Goal: Information Seeking & Learning: Learn about a topic

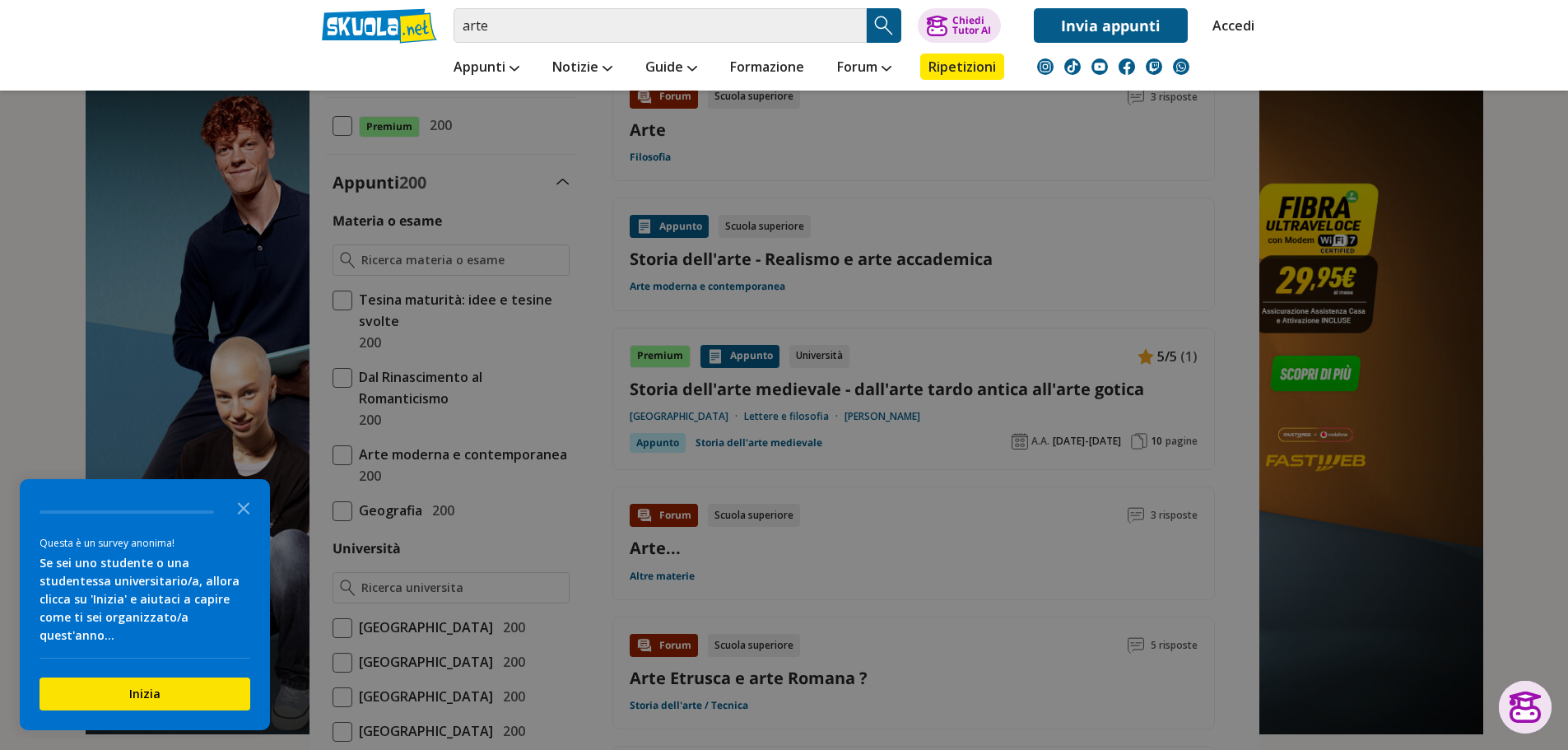
drag, startPoint x: 0, startPoint y: 0, endPoint x: 387, endPoint y: 23, distance: 387.7
click at [411, 23] on div "arte Caricamento in corso... Trova un tutor esperto su questo argomento Chiedi …" at bounding box center [784, 22] width 950 height 43
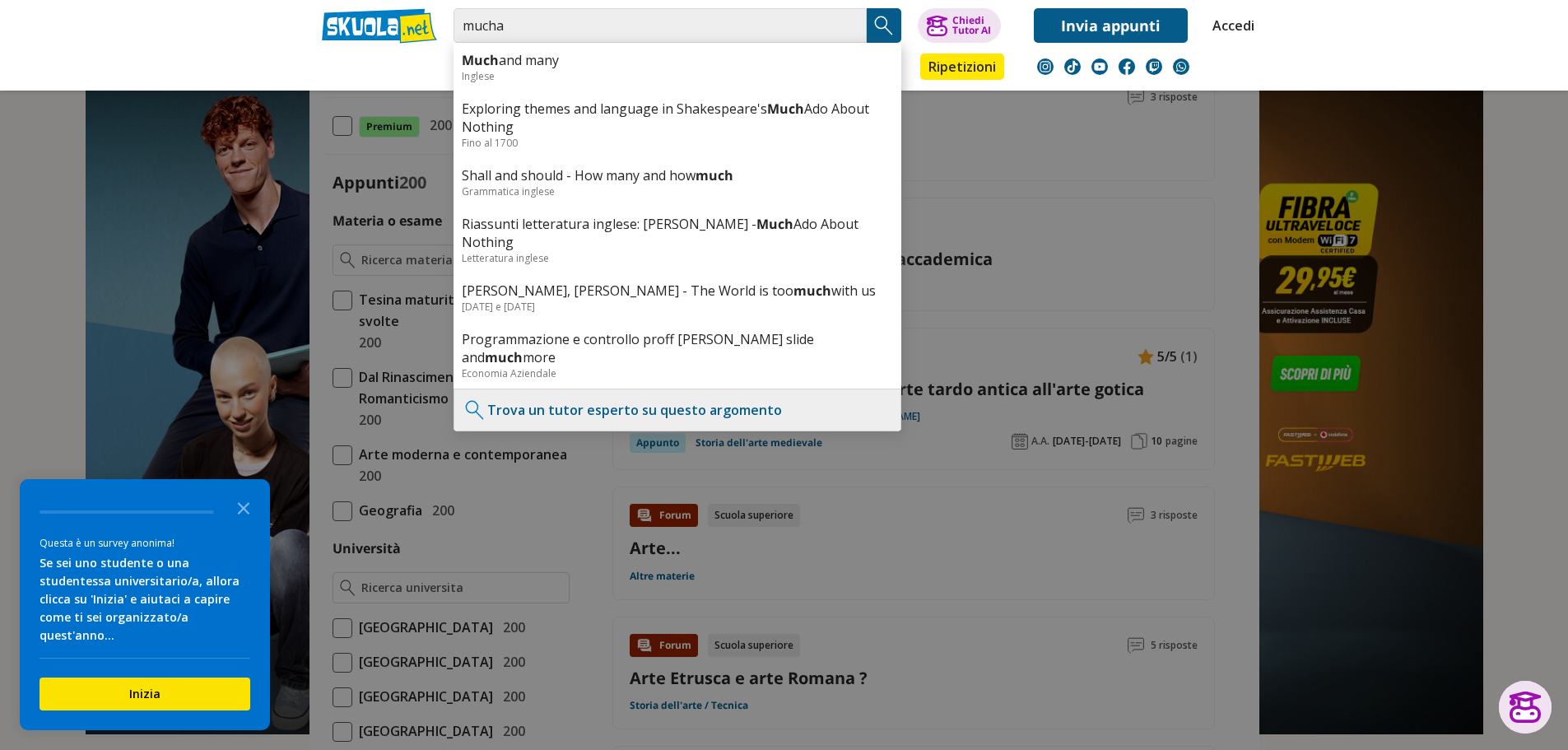
type input "mucha"
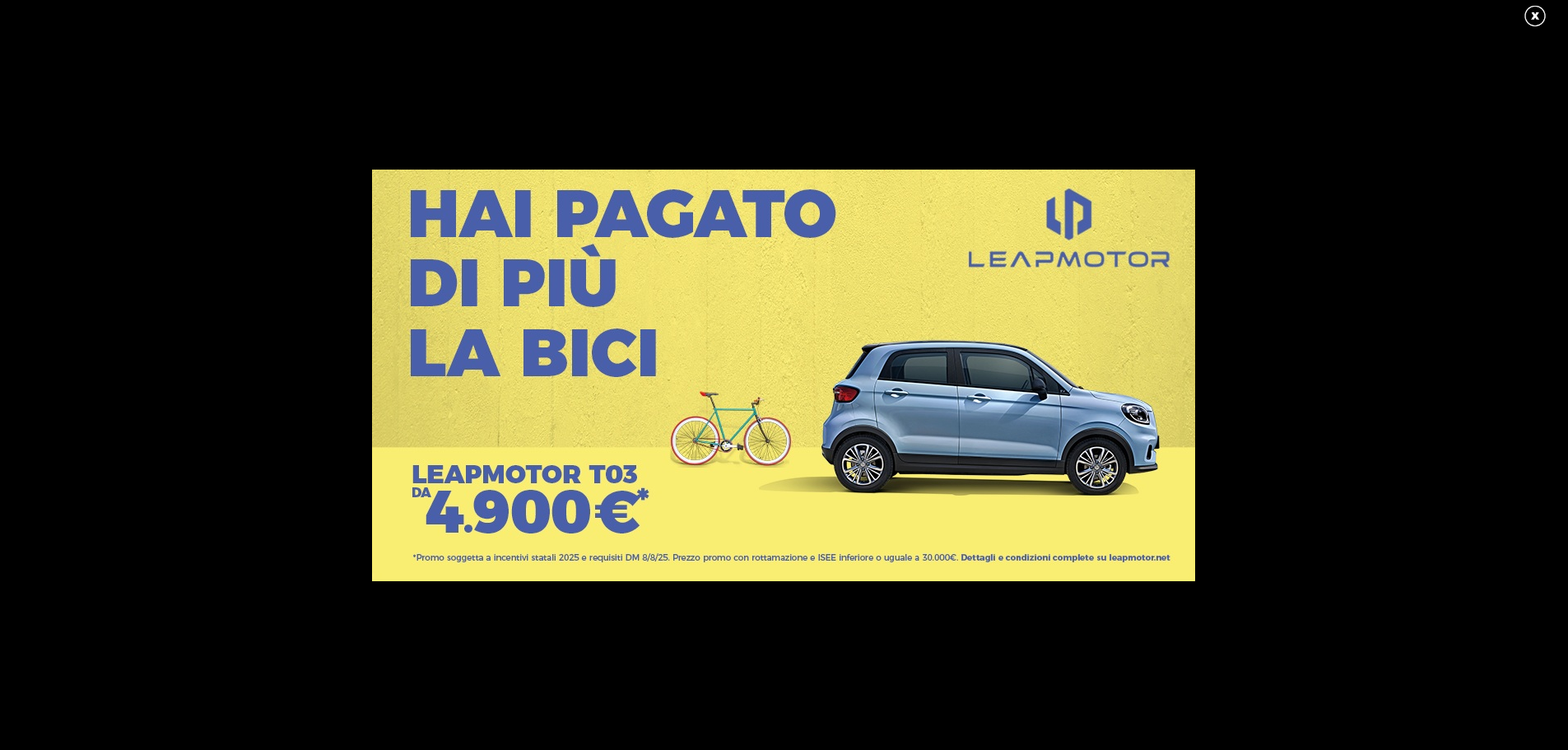
click at [1534, 10] on link at bounding box center [1544, 16] width 41 height 24
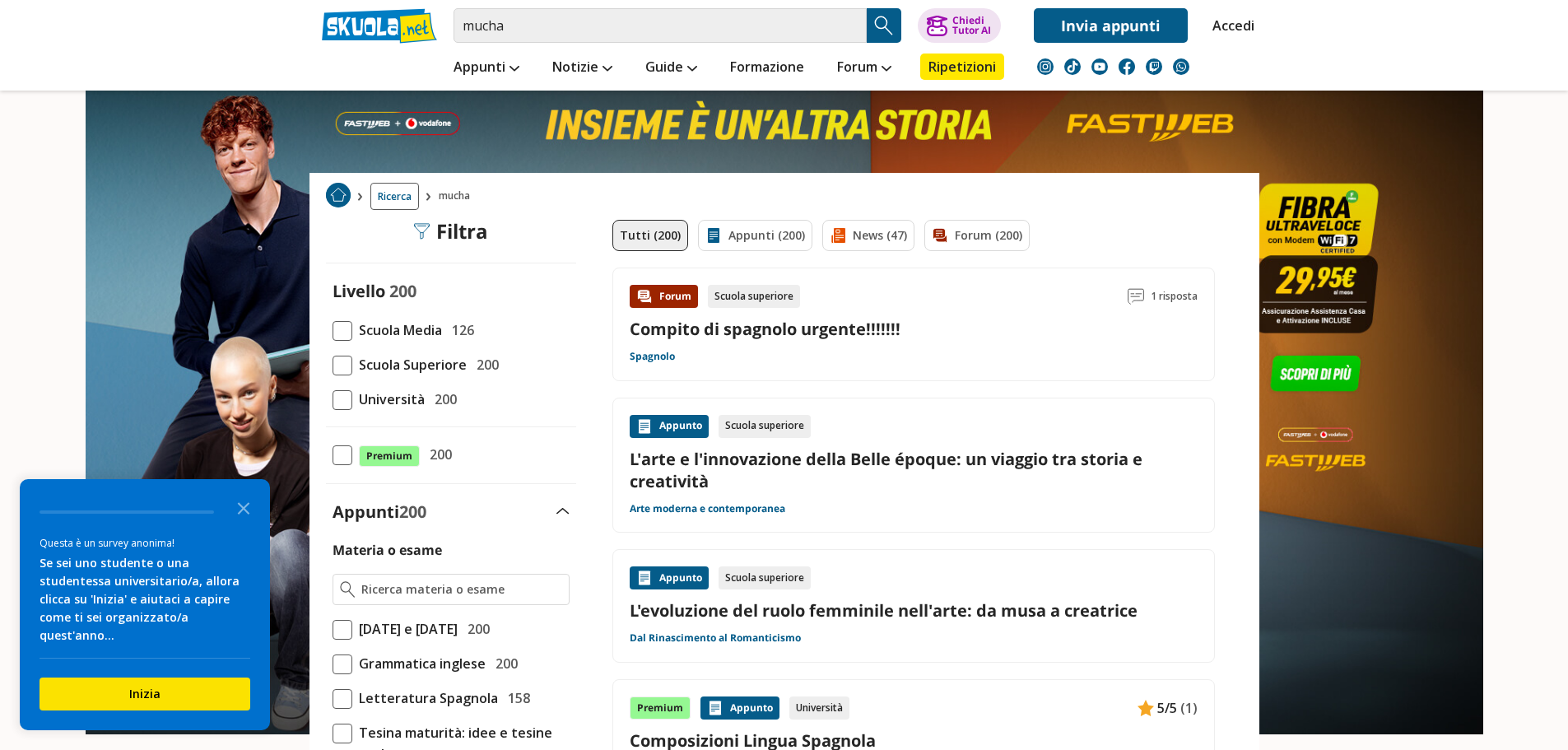
click at [770, 456] on link "L'arte e l'innovazione della Belle époque: un viaggio tra storia e creatività" at bounding box center [913, 469] width 568 height 44
